Goal: Book appointment/travel/reservation

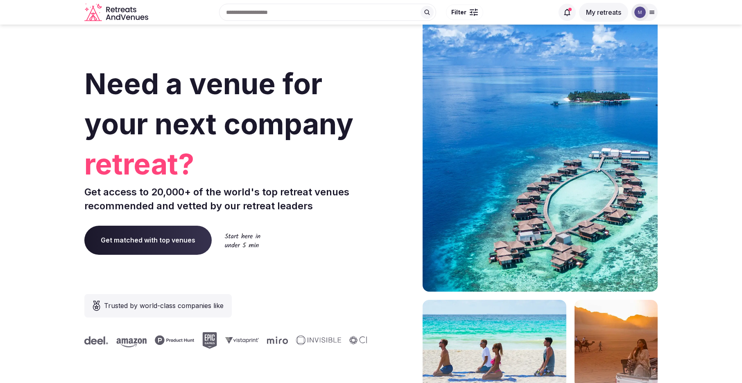
click at [636, 11] on img at bounding box center [640, 12] width 11 height 11
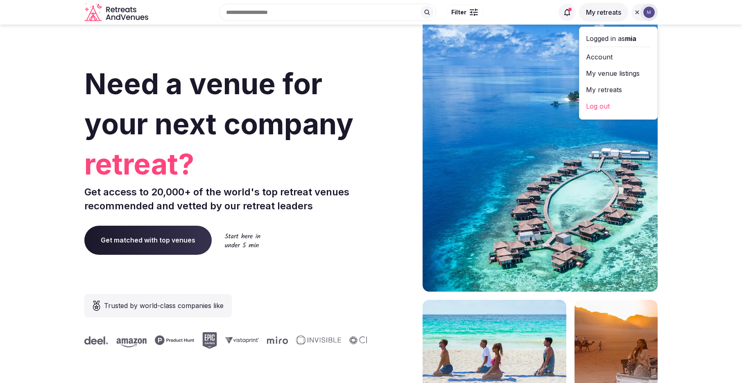
click at [620, 73] on link "My venue listings" at bounding box center [618, 73] width 65 height 13
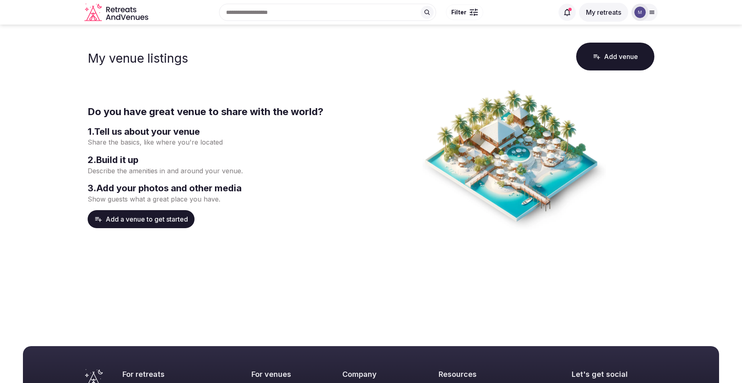
click at [637, 14] on img at bounding box center [640, 12] width 11 height 11
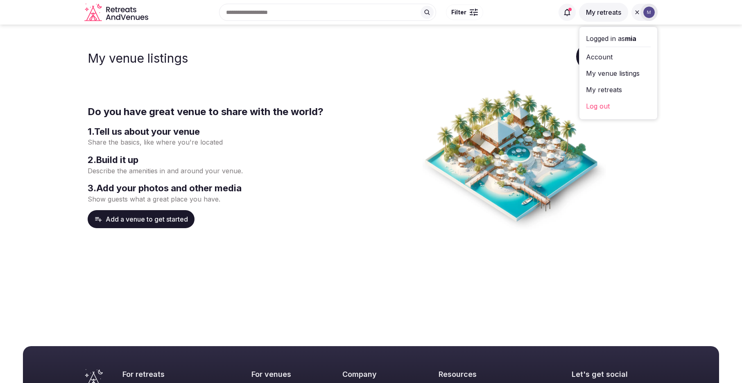
click at [625, 87] on link "My retreats" at bounding box center [618, 89] width 65 height 13
click at [610, 86] on link "My retreats" at bounding box center [618, 89] width 65 height 13
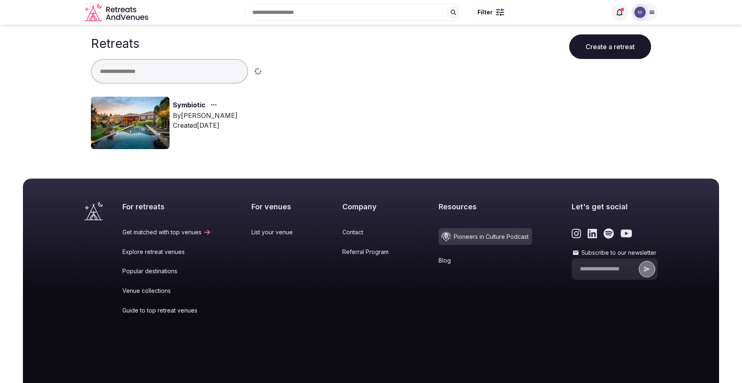
click at [188, 104] on link "Symbiotic" at bounding box center [189, 105] width 33 height 11
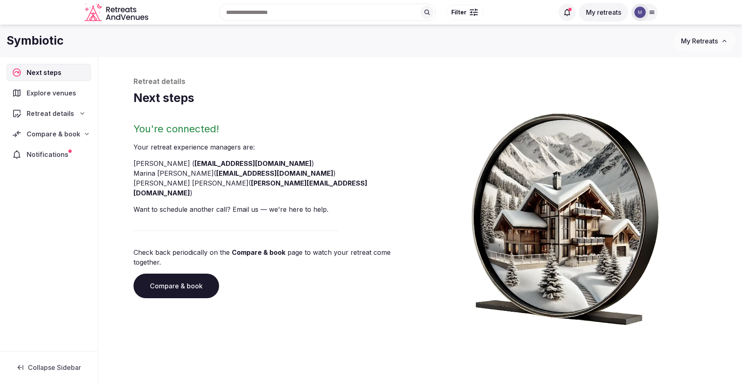
click at [84, 131] on icon at bounding box center [87, 134] width 7 height 7
click at [75, 148] on span "Shortlisted venues (11)" at bounding box center [52, 150] width 65 height 8
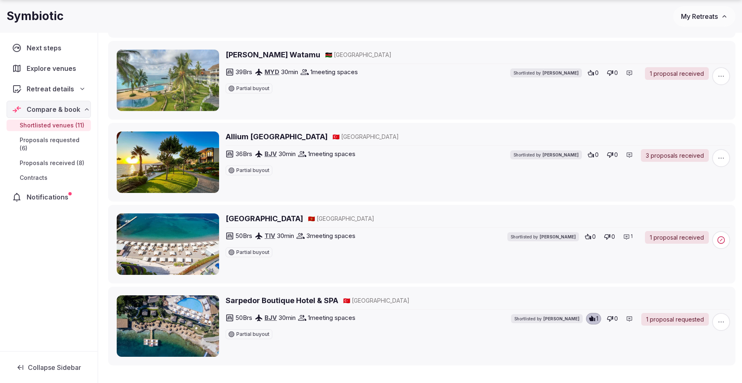
scroll to position [723, 0]
